Goal: Information Seeking & Learning: Find specific page/section

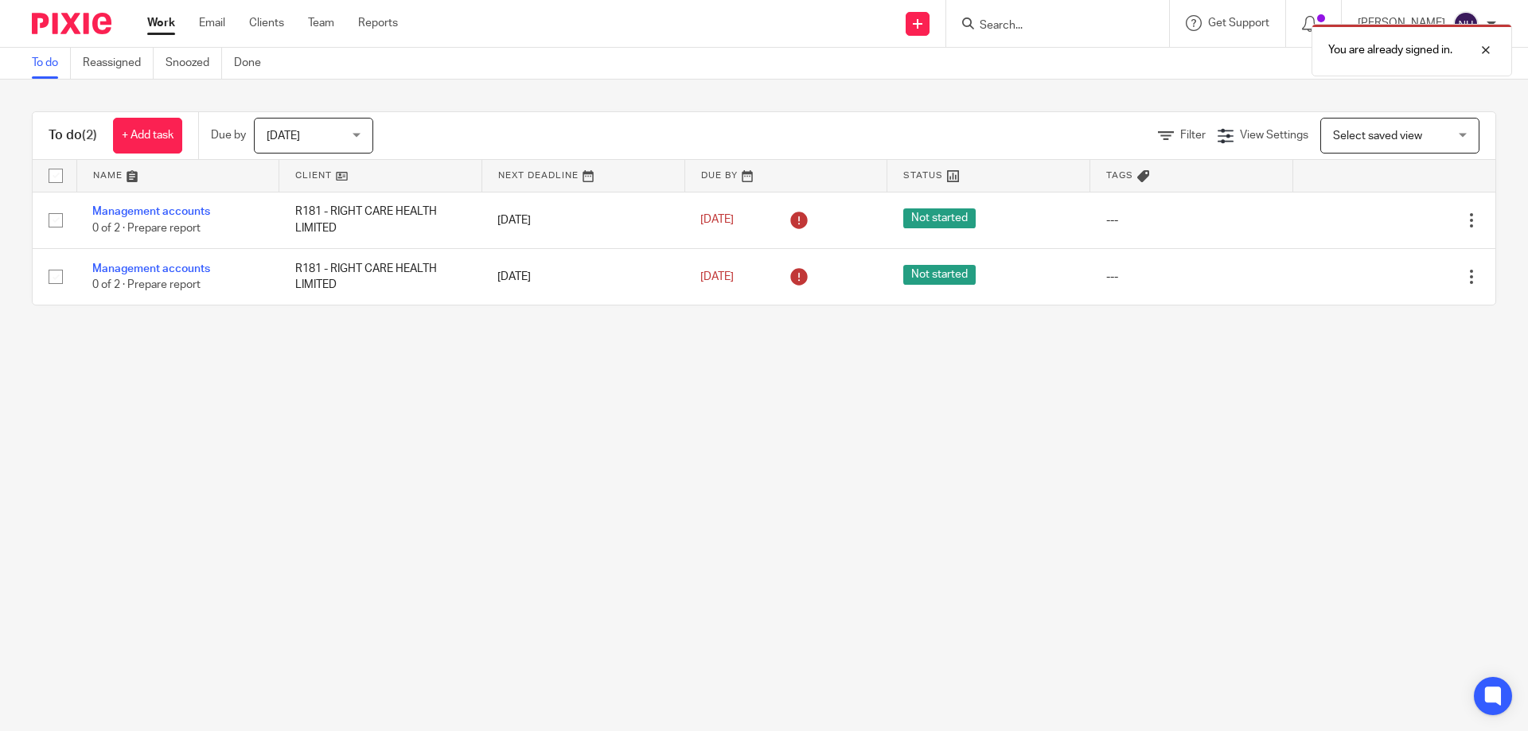
click at [1031, 28] on div "You are already signed in." at bounding box center [1138, 46] width 748 height 60
click at [1045, 18] on div "You are already signed in." at bounding box center [1138, 46] width 748 height 60
click at [1030, 18] on div "You are already signed in." at bounding box center [1138, 46] width 748 height 60
click at [1027, 29] on div "You are already signed in." at bounding box center [1138, 46] width 748 height 60
click at [993, 29] on div "You are already signed in." at bounding box center [1138, 46] width 748 height 60
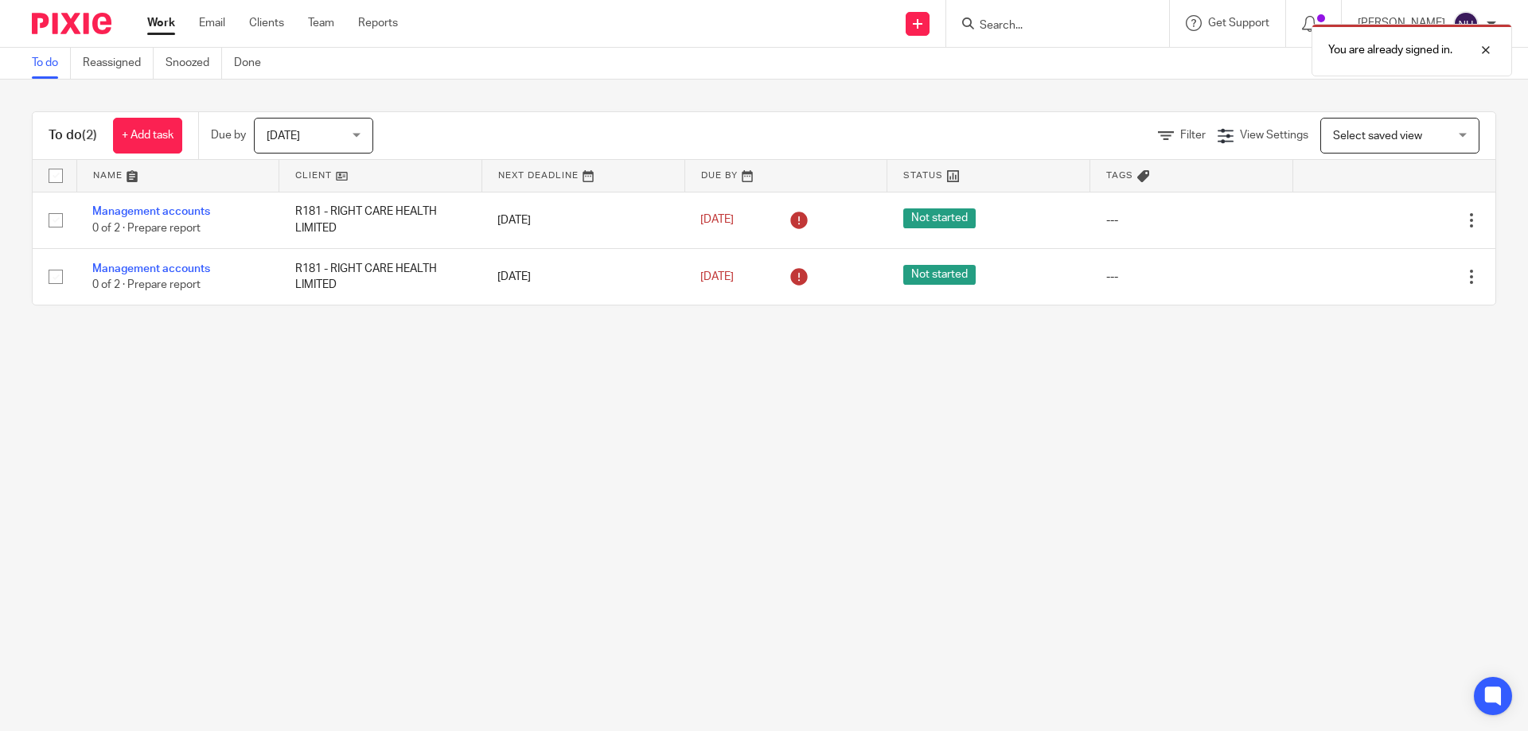
click at [991, 26] on div "You are already signed in." at bounding box center [1138, 46] width 748 height 60
click at [990, 26] on div "You are already signed in." at bounding box center [1138, 46] width 748 height 60
click at [1024, 572] on main "To do Reassigned Snoozed Done To do (2) + Add task Due by Today Today Today Tom…" at bounding box center [764, 365] width 1528 height 731
click at [1008, 41] on div "You are already signed in." at bounding box center [1138, 46] width 748 height 60
click at [1010, 35] on div "You are already signed in." at bounding box center [1138, 46] width 748 height 60
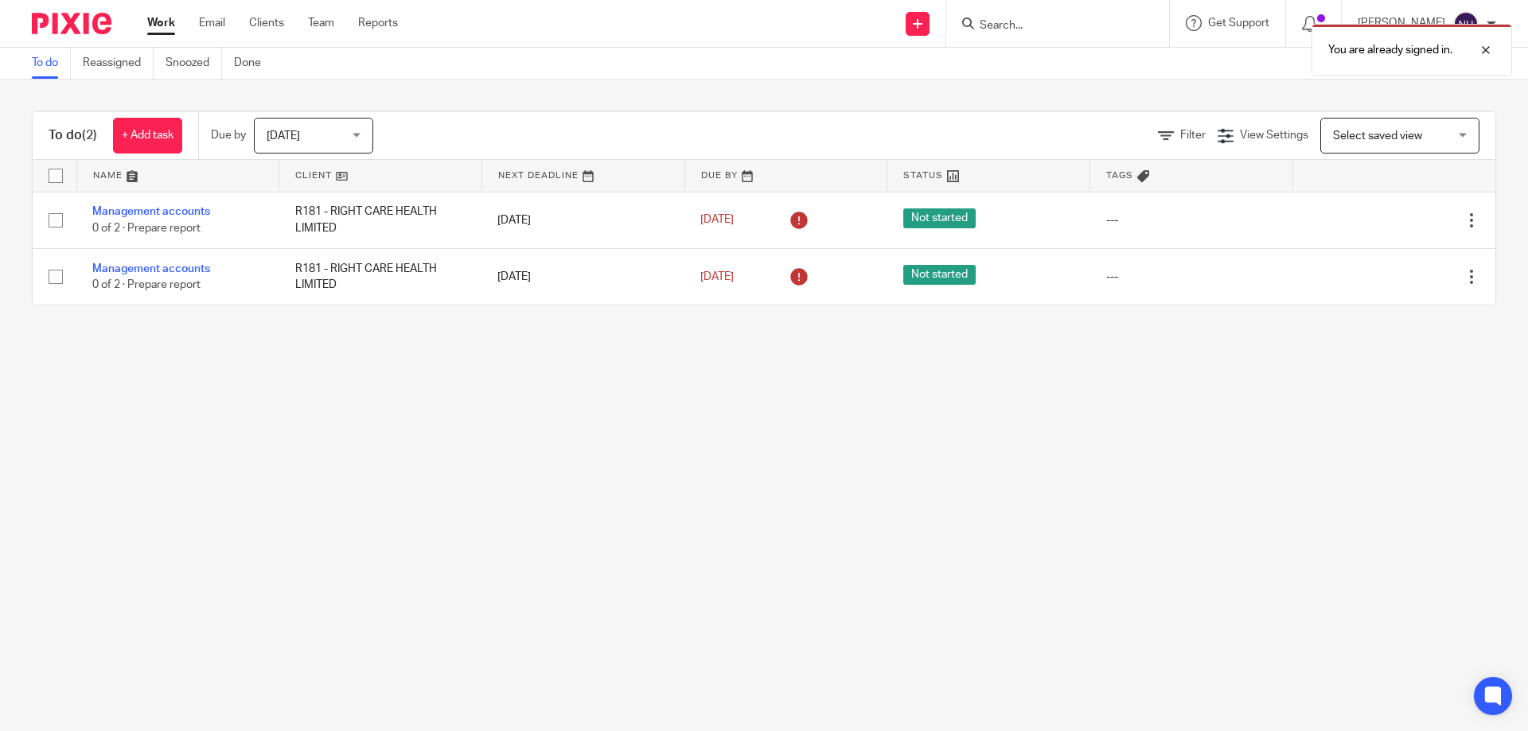
click at [1013, 31] on div "You are already signed in." at bounding box center [1138, 46] width 748 height 60
click at [212, 28] on link "Email" at bounding box center [212, 23] width 26 height 16
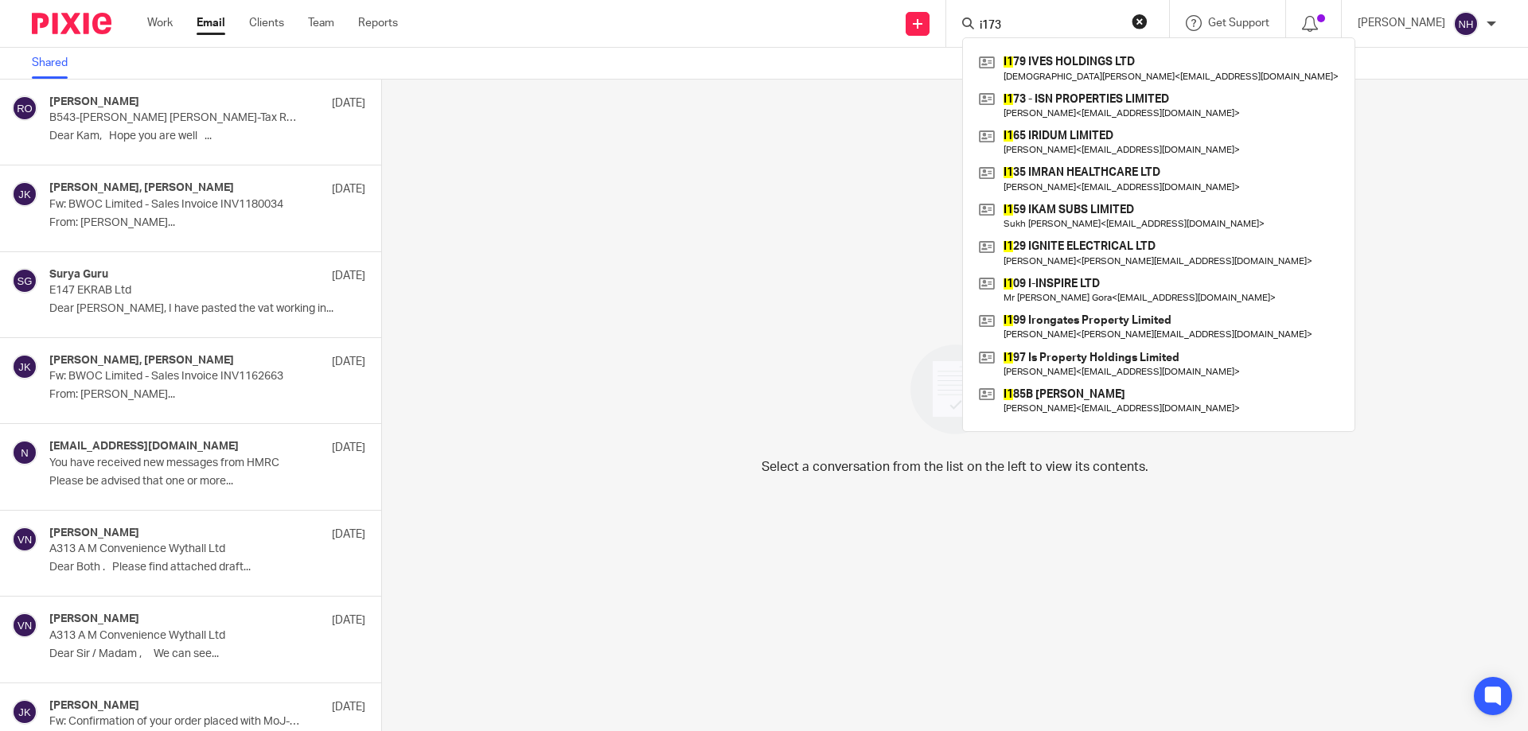
type input "i173"
click button "submit" at bounding box center [0, 0] width 0 height 0
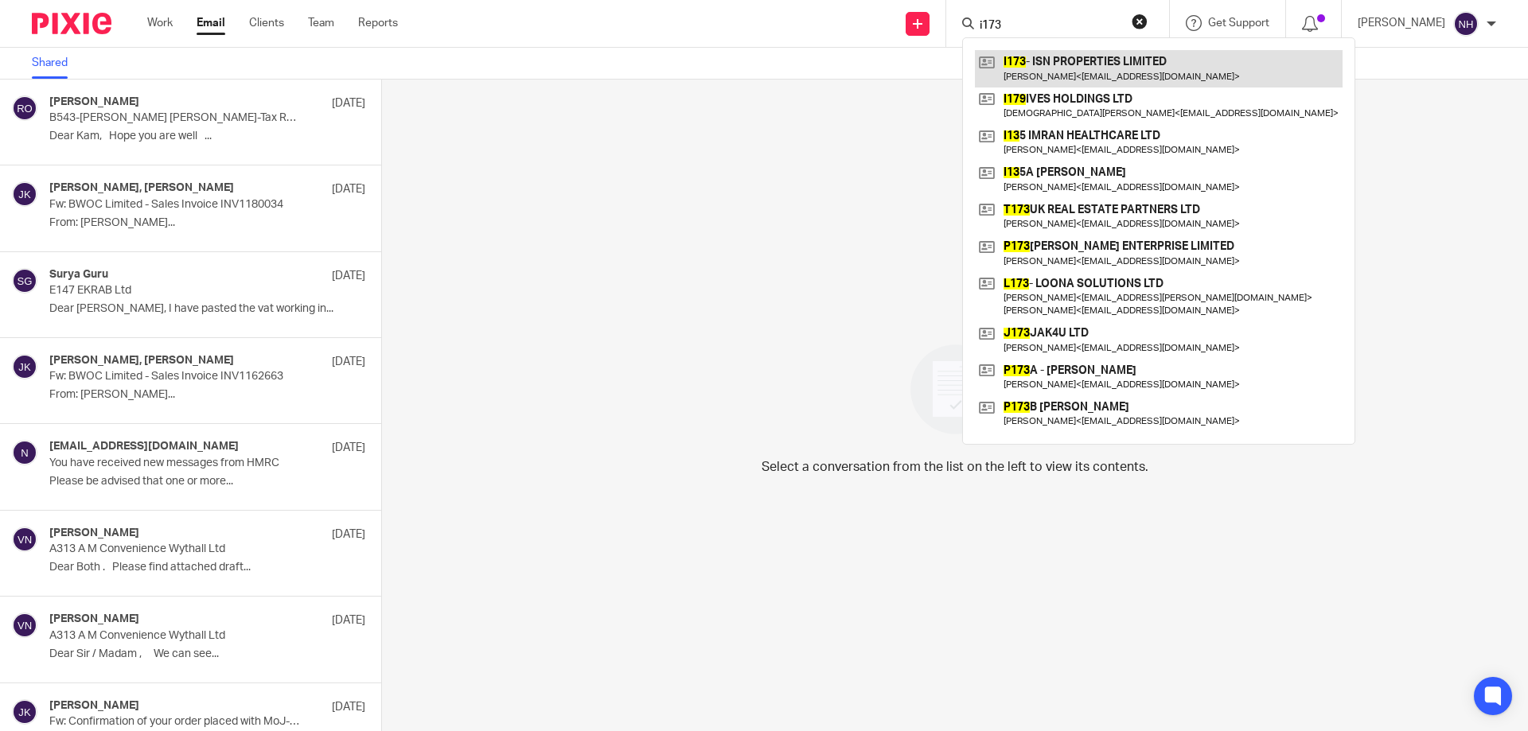
click at [1054, 70] on link at bounding box center [1159, 68] width 368 height 37
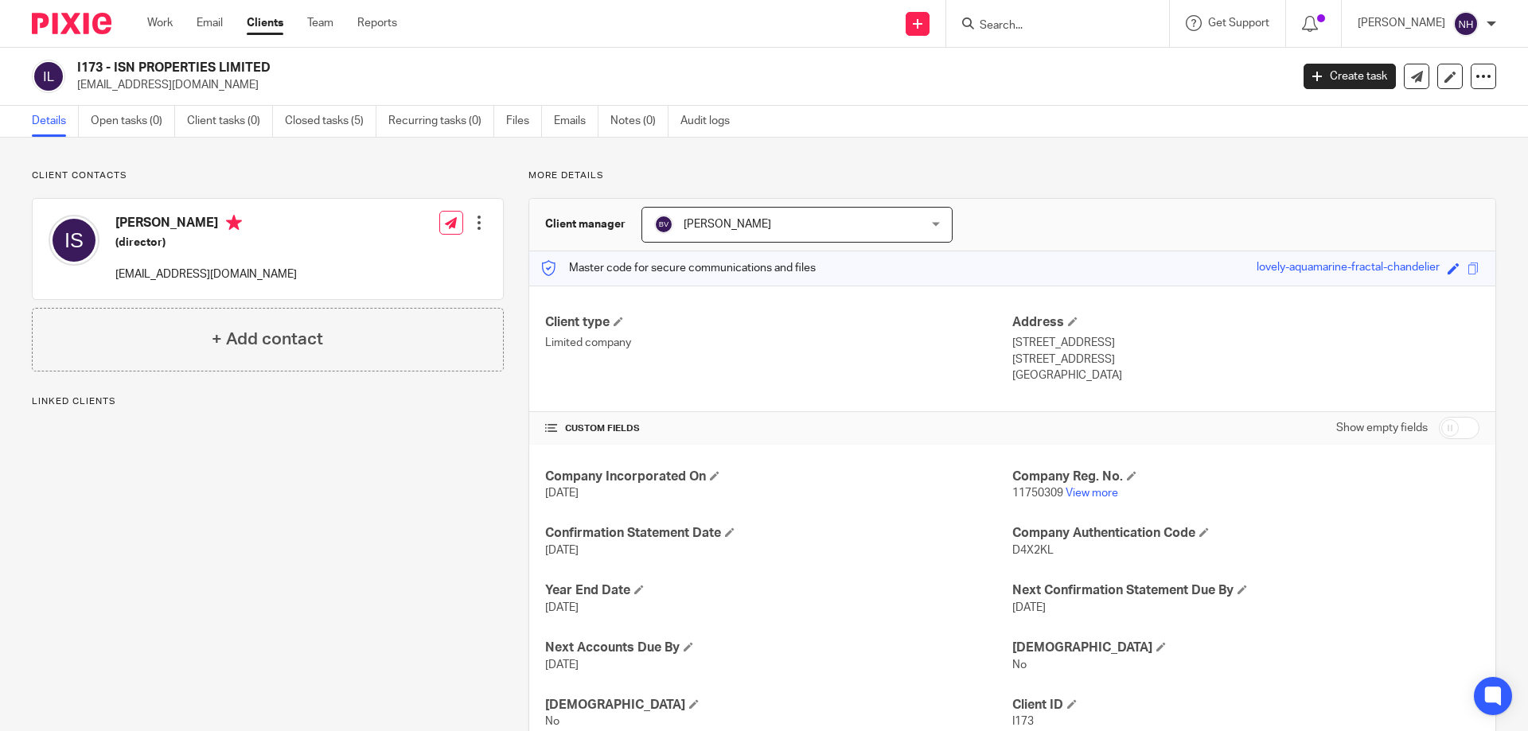
click at [552, 123] on ul "Details Open tasks (0) Client tasks (0) Closed tasks (5) Recurring tasks (0) Fi…" at bounding box center [393, 121] width 722 height 31
click at [570, 125] on link "Emails" at bounding box center [576, 121] width 45 height 31
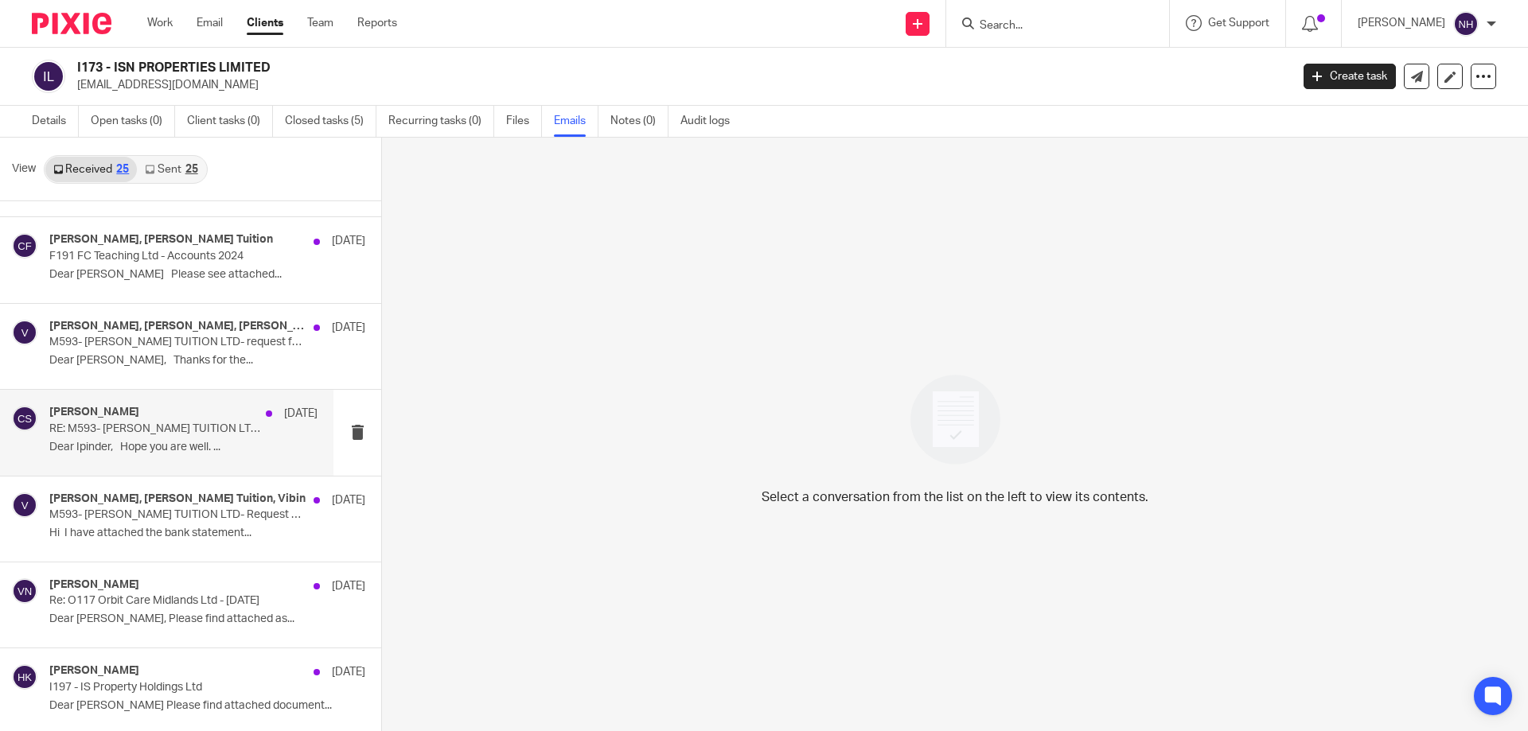
scroll to position [398, 0]
